Goal: Find specific page/section: Find specific page/section

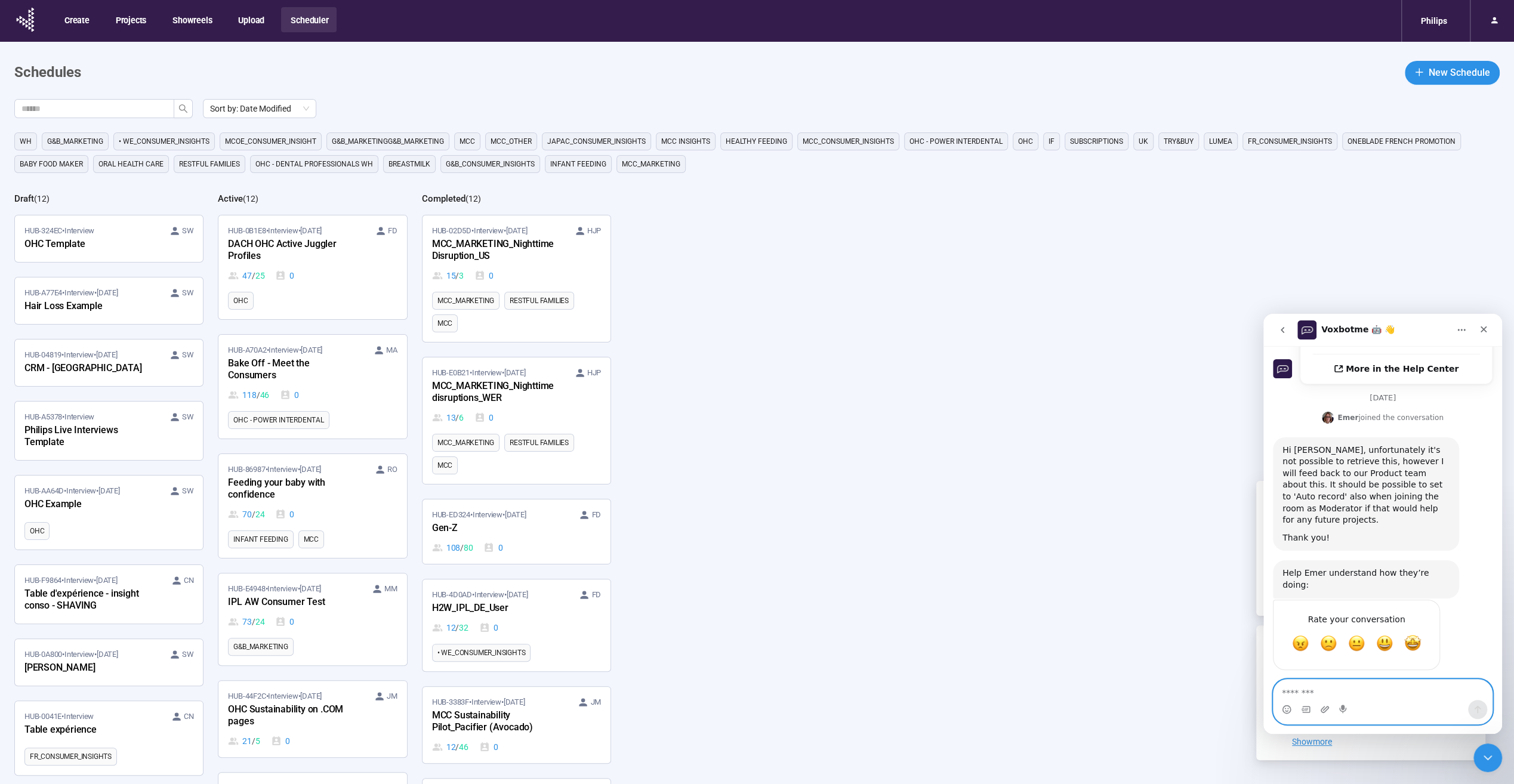
scroll to position [518, 0]
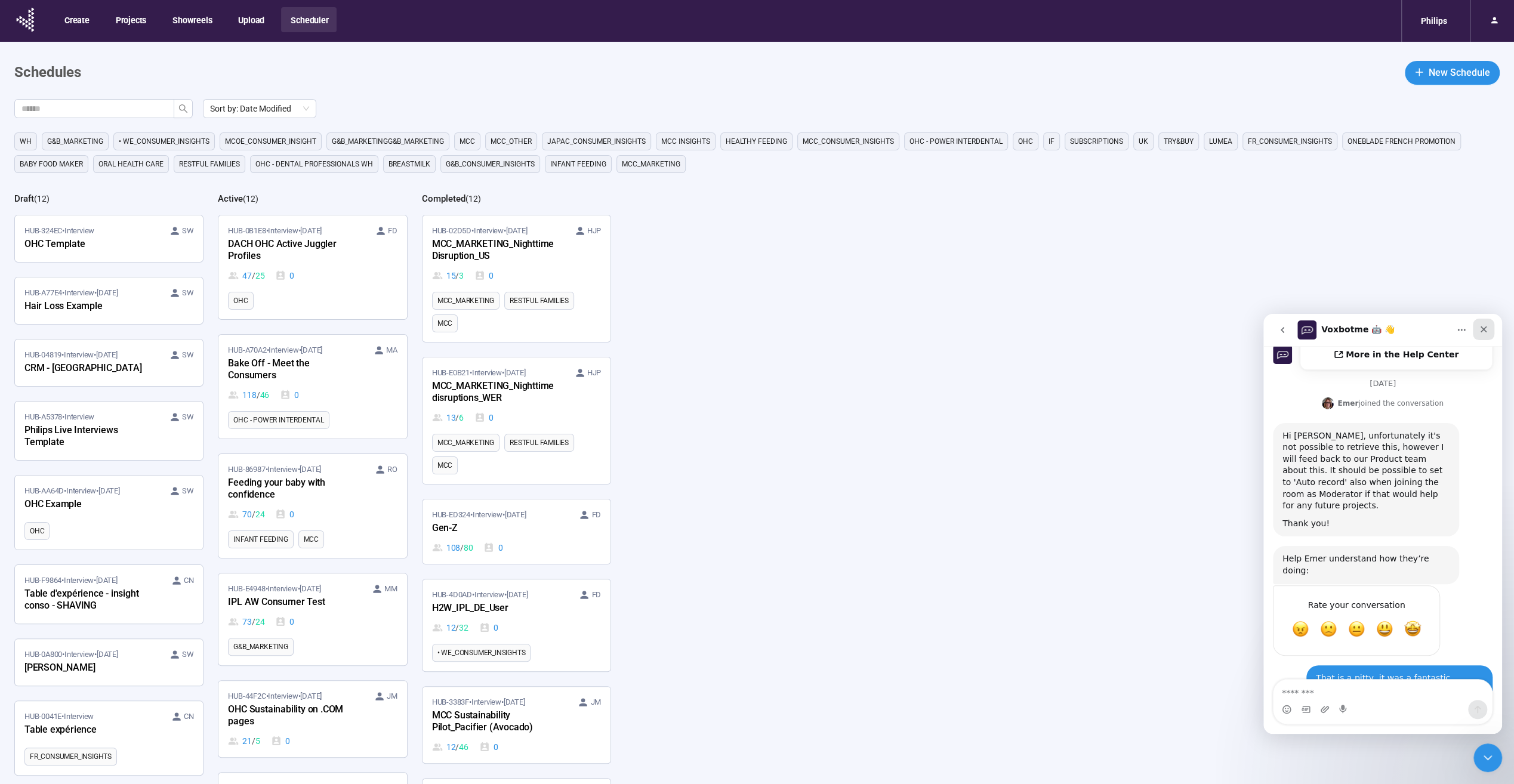
click at [1486, 332] on icon "Close" at bounding box center [1484, 329] width 10 height 10
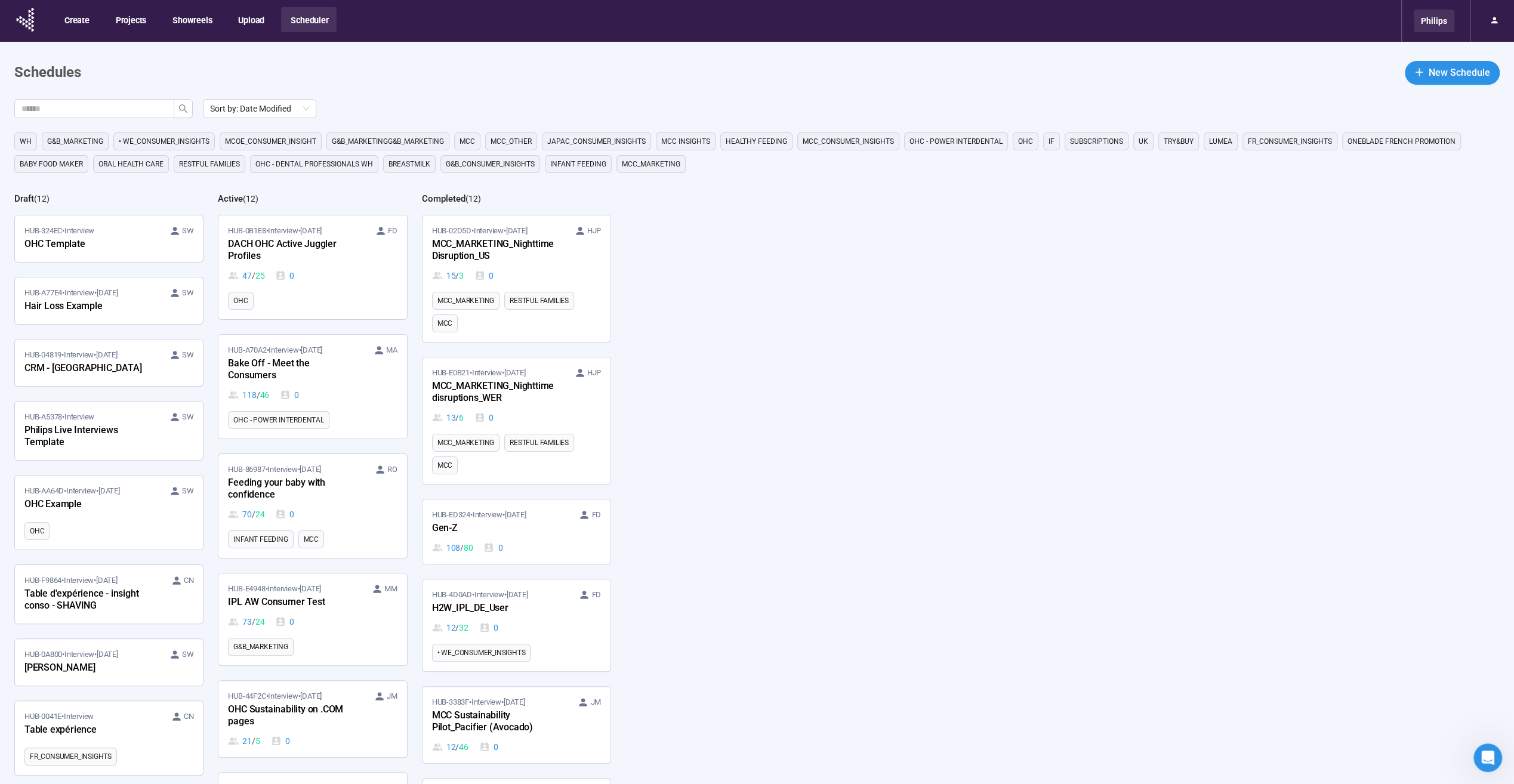
click at [1442, 25] on div "Philips" at bounding box center [1435, 21] width 41 height 23
click at [1457, 58] on div "Philips" at bounding box center [1426, 60] width 88 height 24
click at [1402, 61] on div "Philips" at bounding box center [1395, 60] width 25 height 24
click at [1489, 58] on div at bounding box center [1484, 60] width 19 height 19
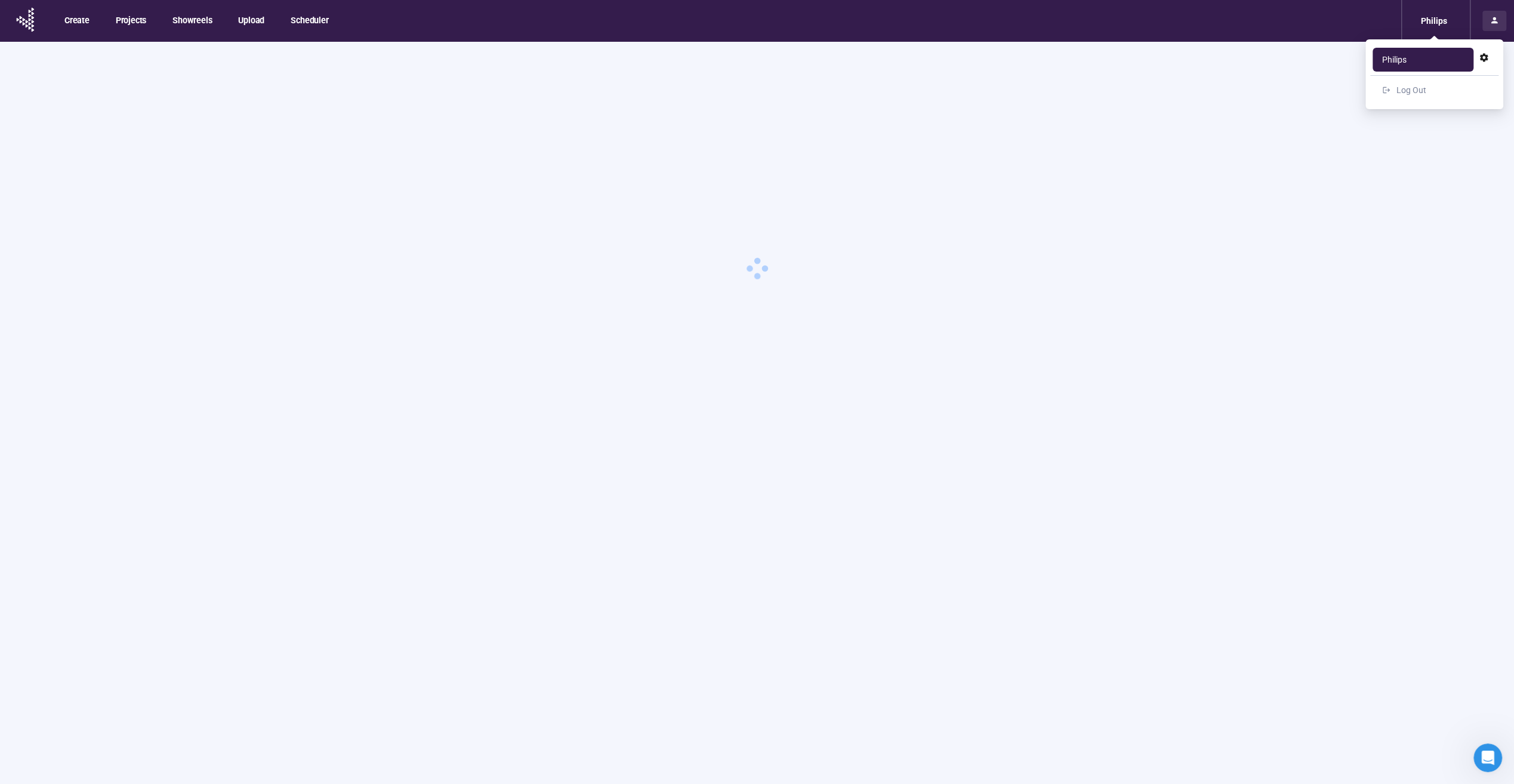
click at [1494, 22] on icon at bounding box center [1495, 20] width 6 height 6
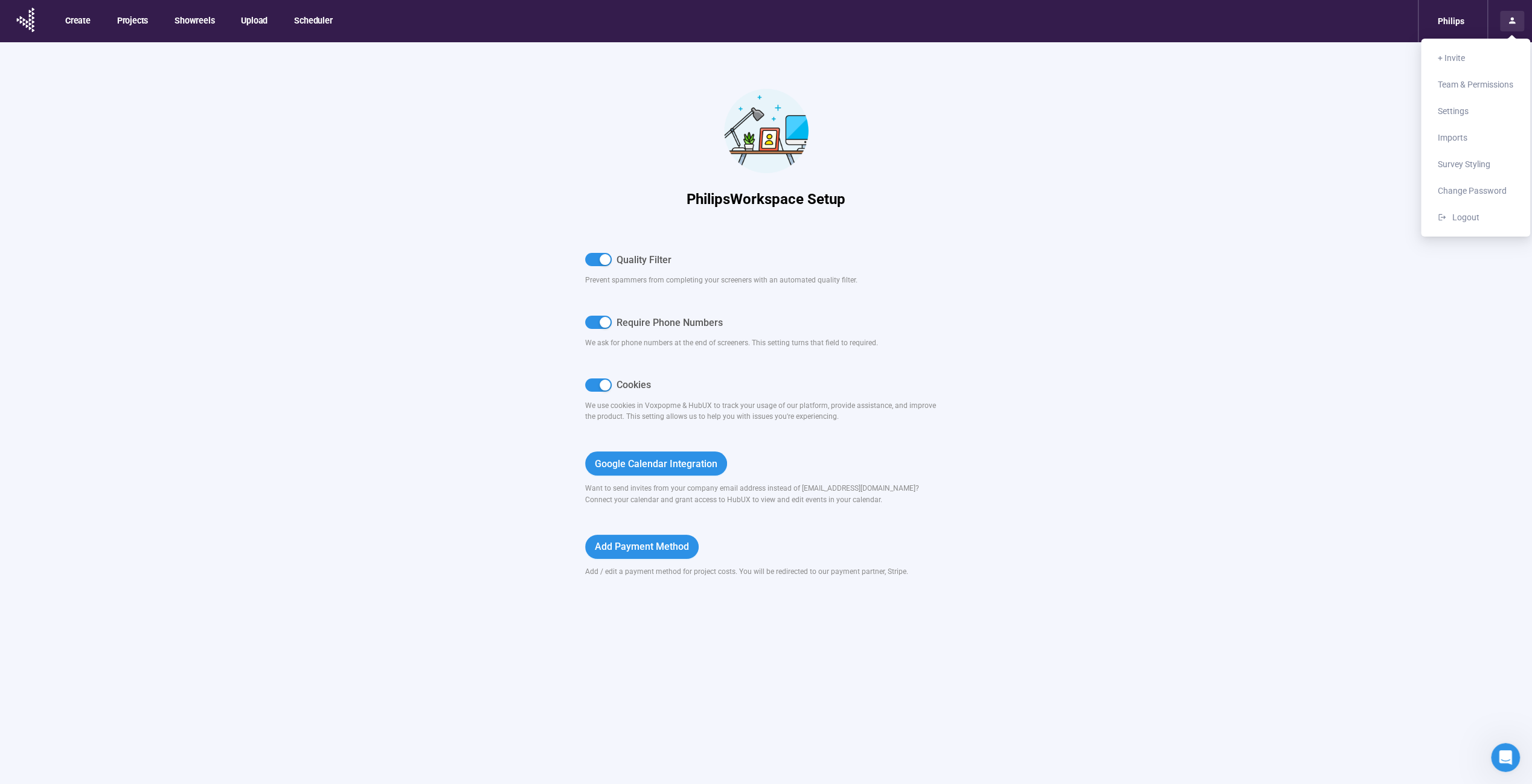
click at [1512, 22] on icon at bounding box center [1513, 21] width 6 height 6
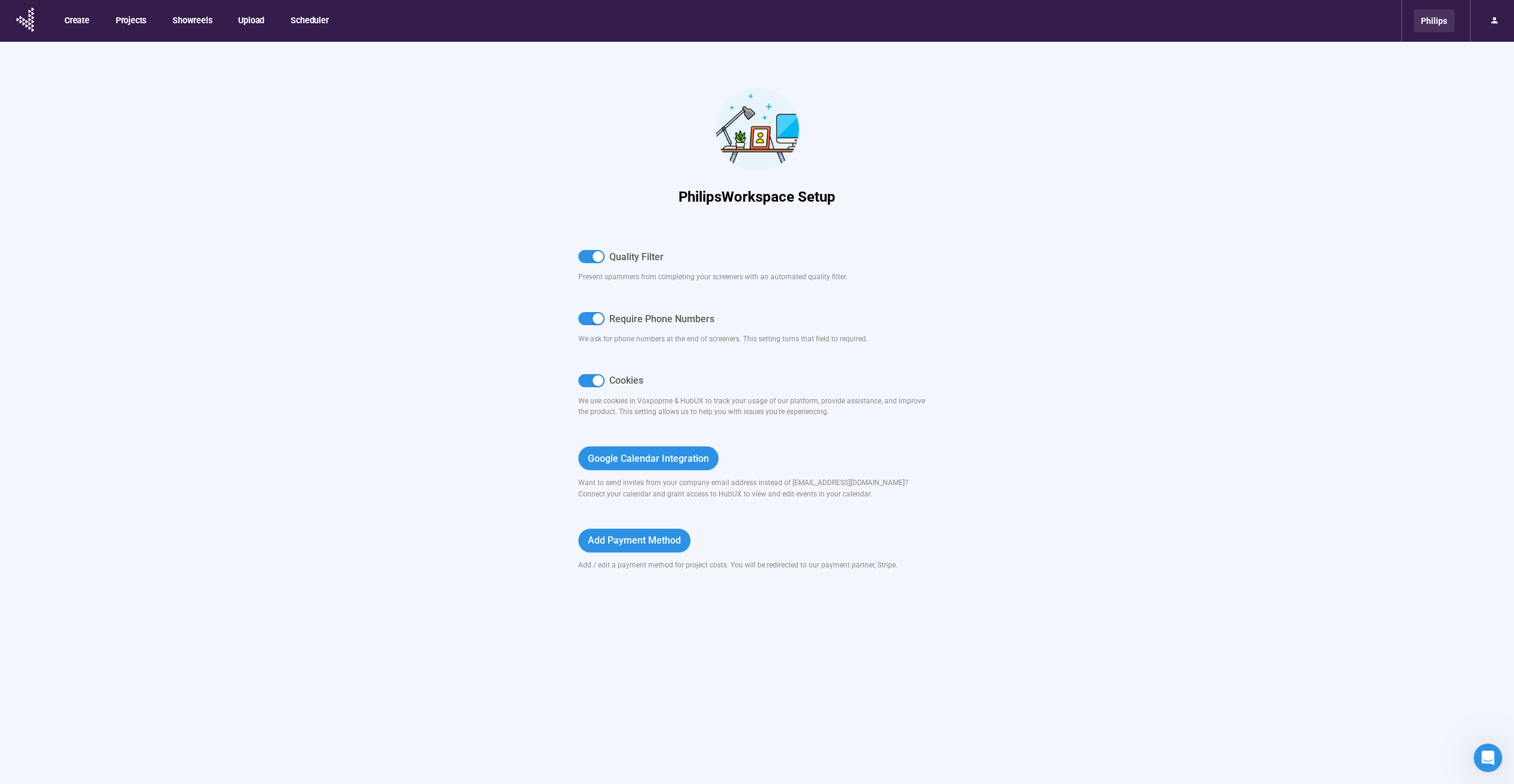
click at [1445, 24] on div "Philips" at bounding box center [1435, 21] width 41 height 23
click at [1165, 145] on div "Philips Workspace Setup Quality Filter Prevent spammers from completing your sc…" at bounding box center [757, 321] width 1514 height 558
